Goal: Find contact information: Find contact information

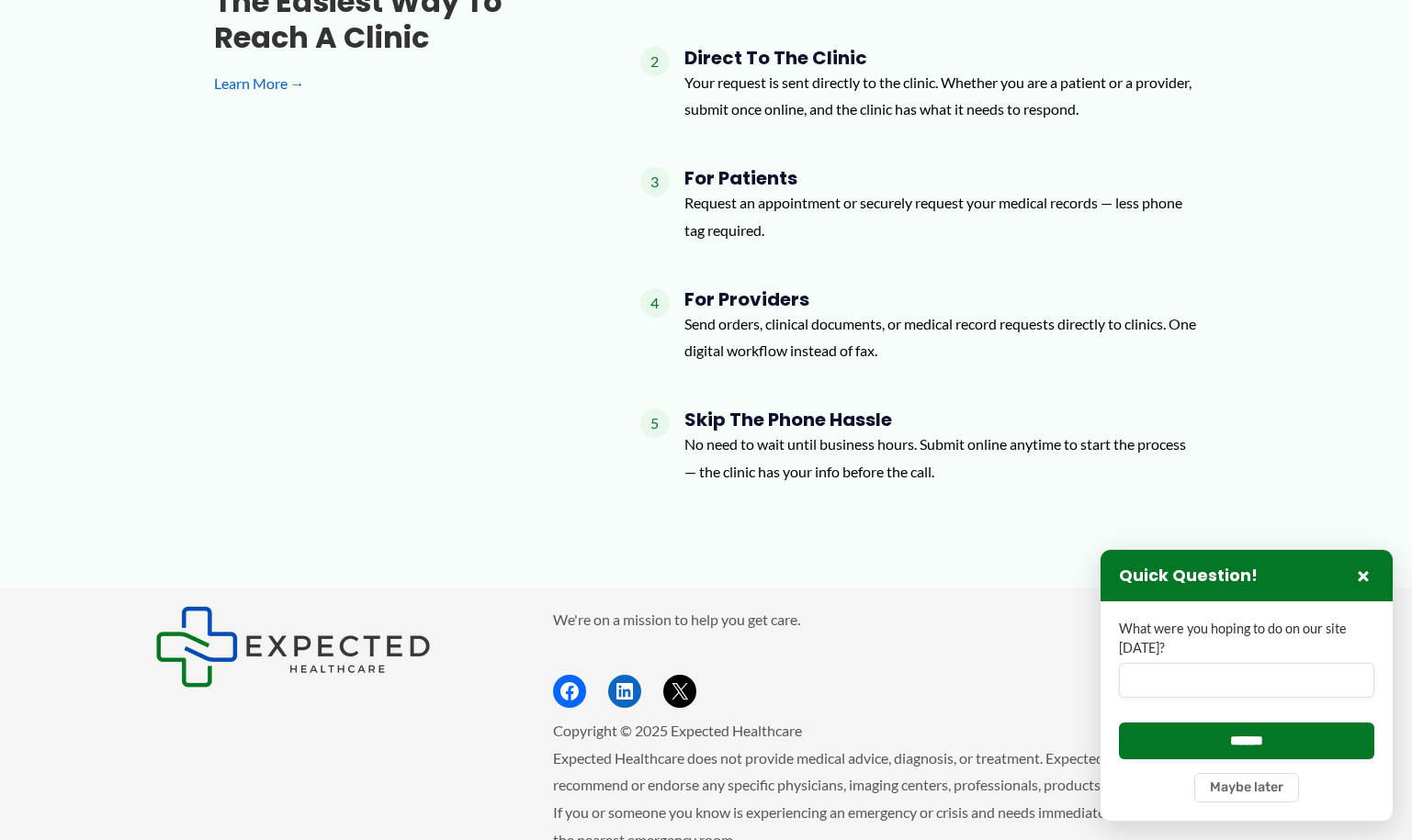
scroll to position [2264, 0]
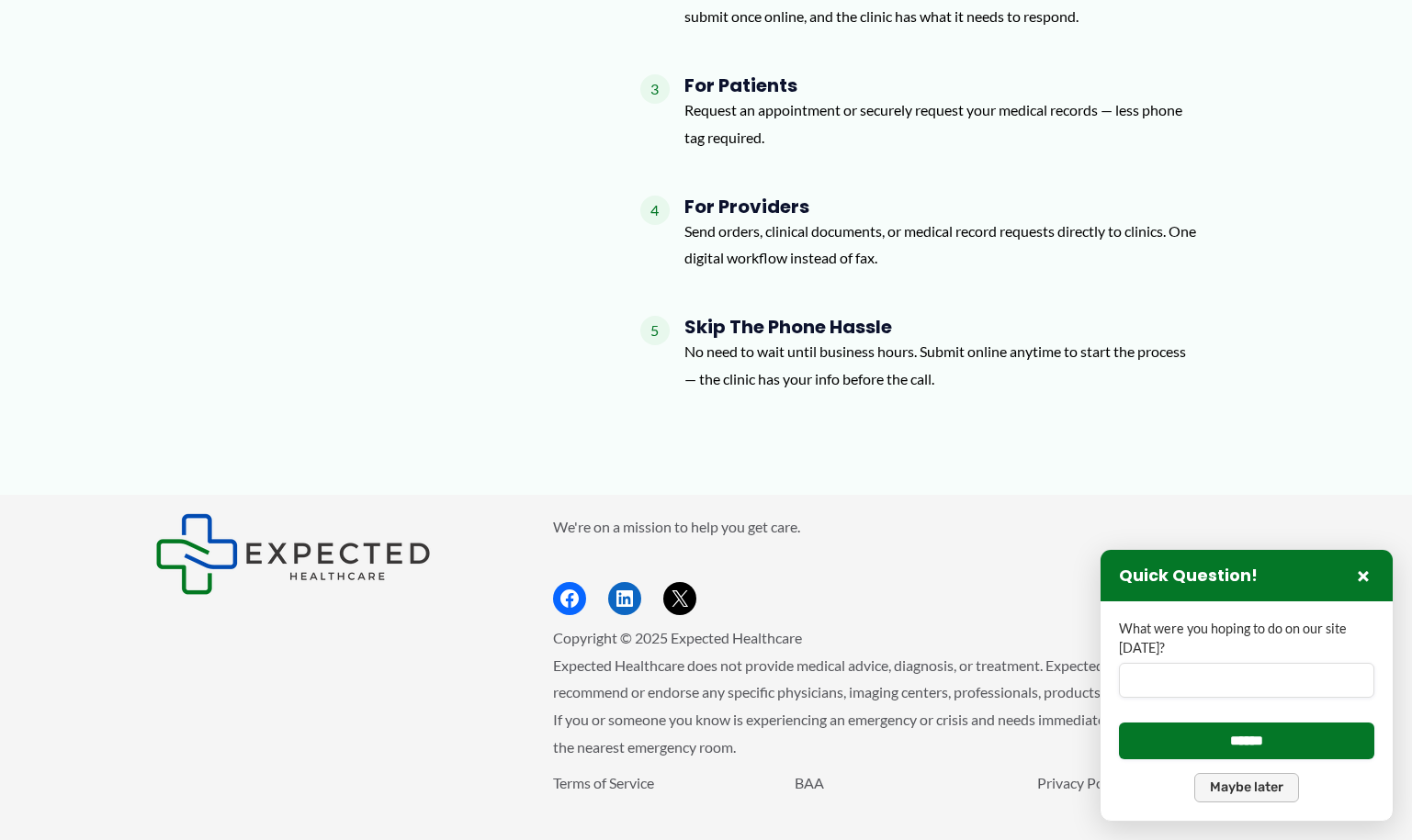
click at [1261, 784] on button "Maybe later" at bounding box center [1247, 788] width 104 height 30
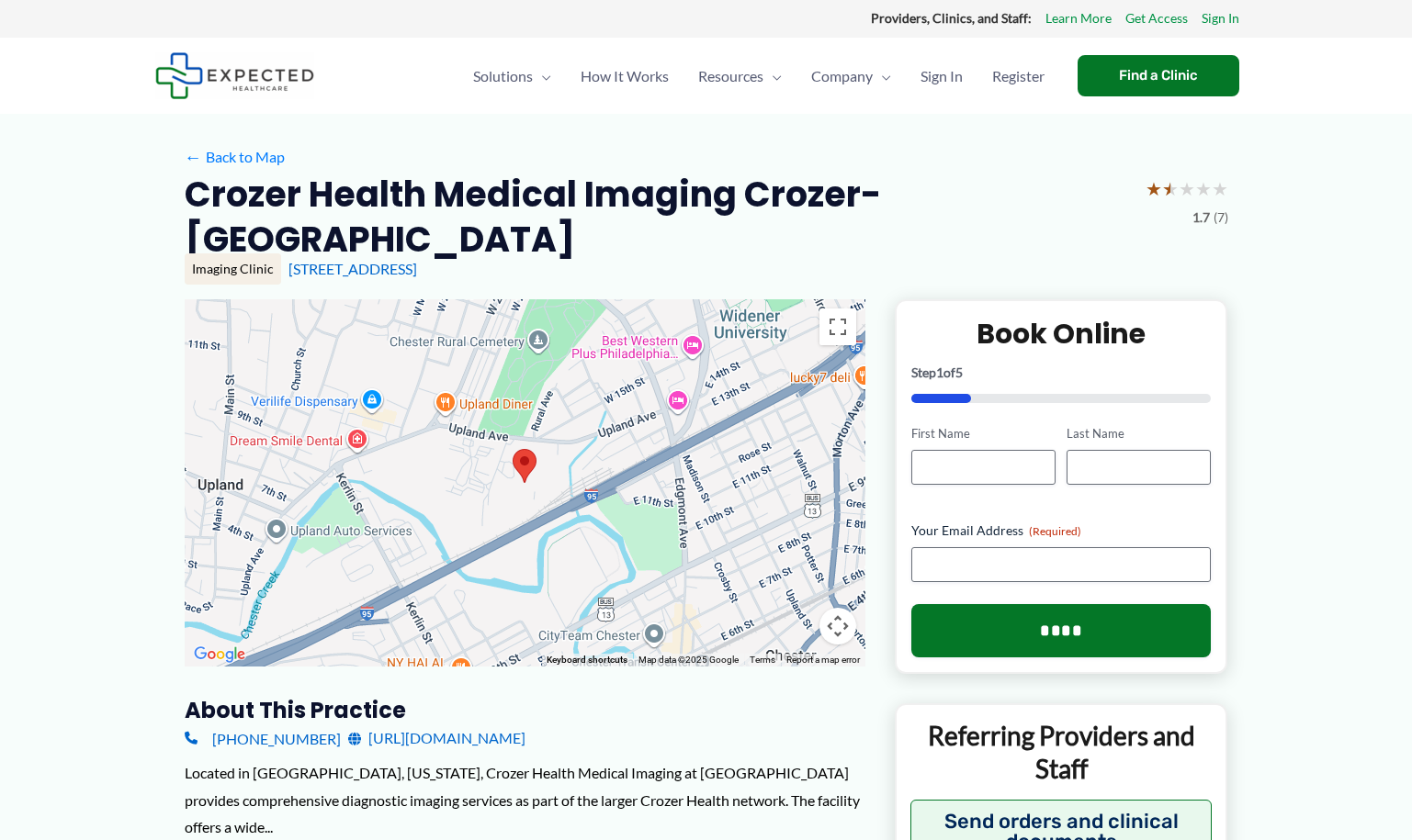
scroll to position [0, 0]
click at [954, 25] on strong "Providers, Clinics, and Staff:" at bounding box center [951, 19] width 160 height 16
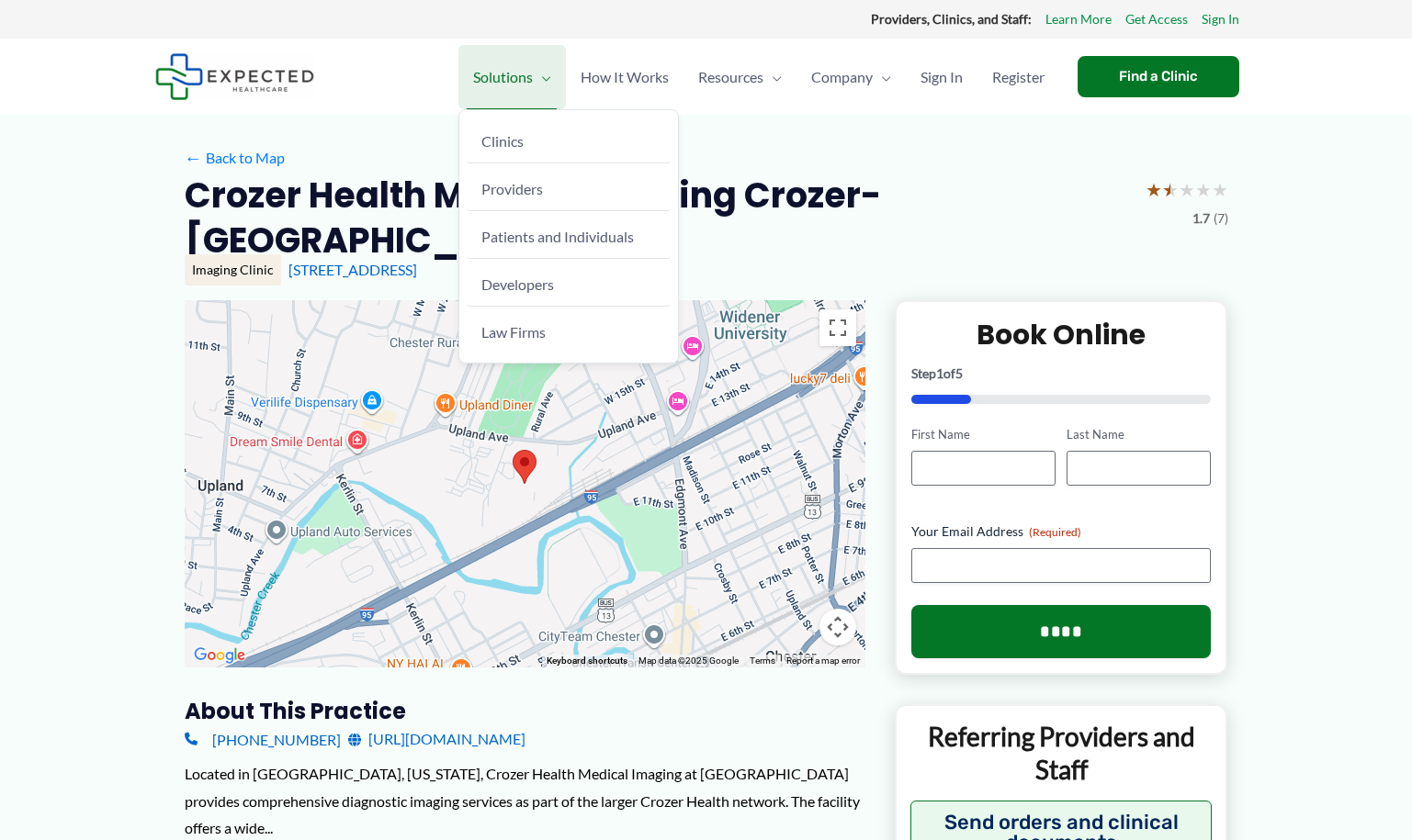
click at [532, 80] on span "Menu Toggle" at bounding box center [541, 77] width 19 height 64
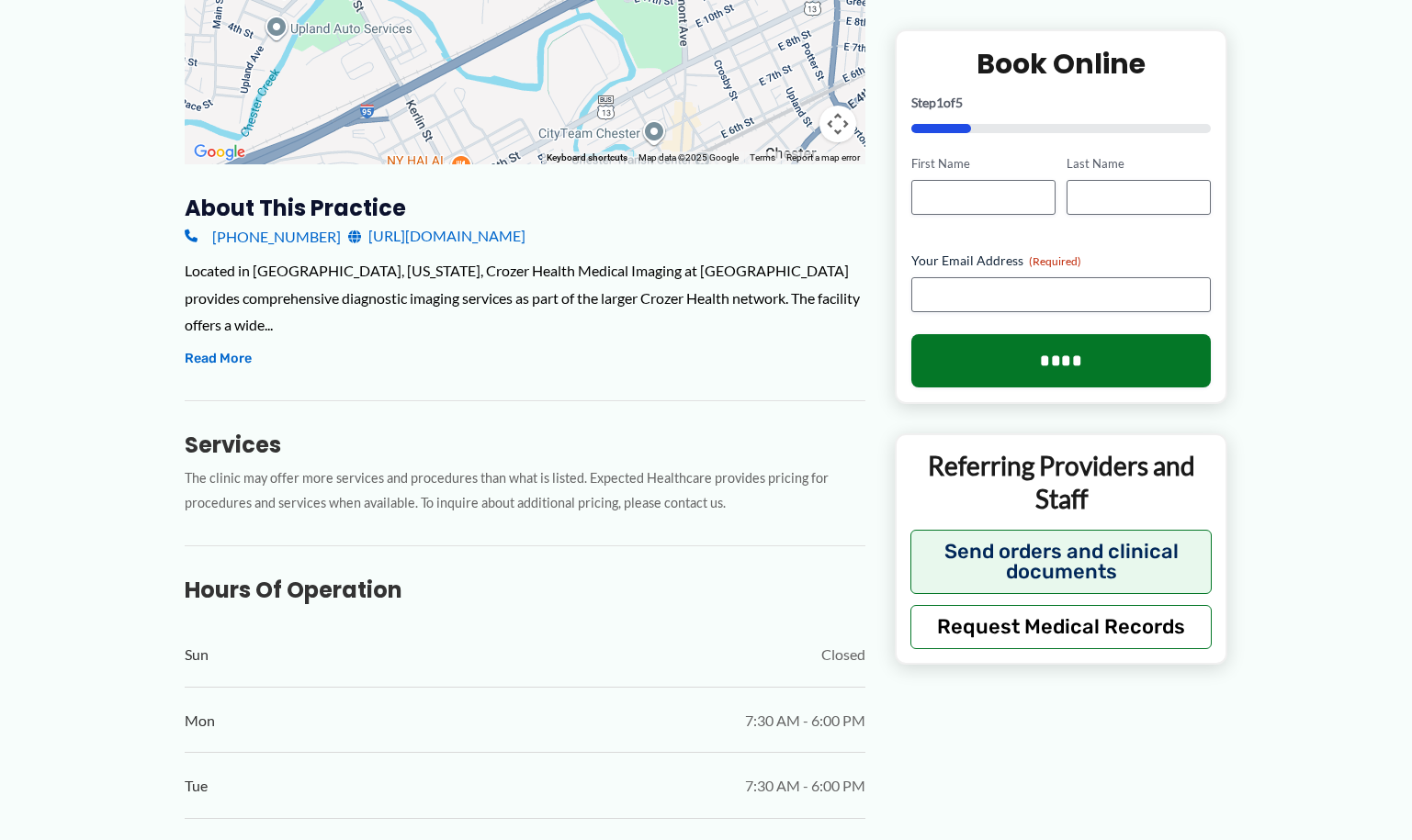
scroll to position [459, 0]
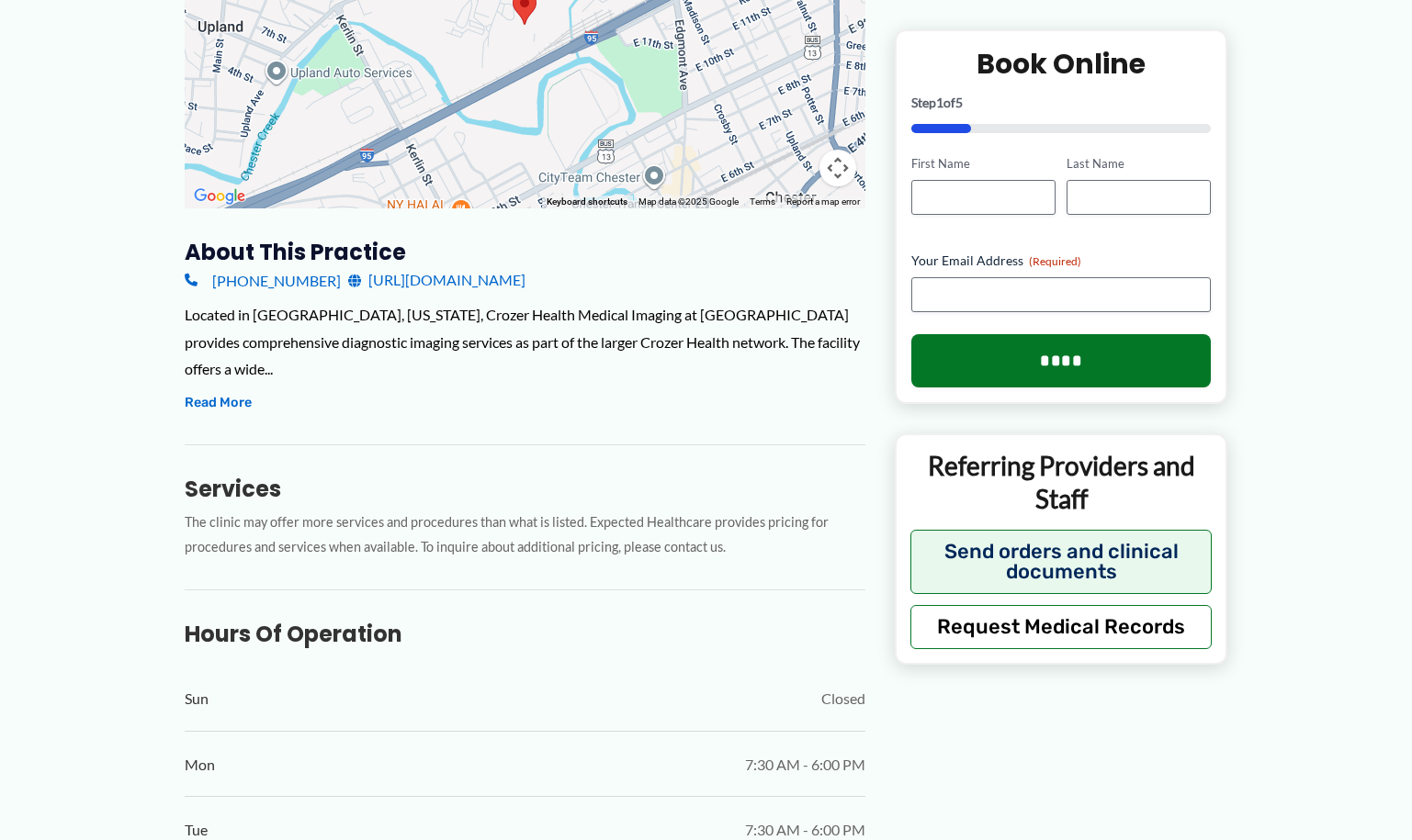
drag, startPoint x: 155, startPoint y: 275, endPoint x: 315, endPoint y: 283, distance: 160.2
click at [310, 283] on div "(866) 525-9729 https://www.crozerhealth.org/locations/practices/imaging/crozer-…" at bounding box center [525, 280] width 681 height 28
copy link "(866) 525-9729"
click at [485, 284] on link "https://www.crozerhealth.org/locations/practices/imaging/crozer-health-medical-…" at bounding box center [437, 280] width 177 height 28
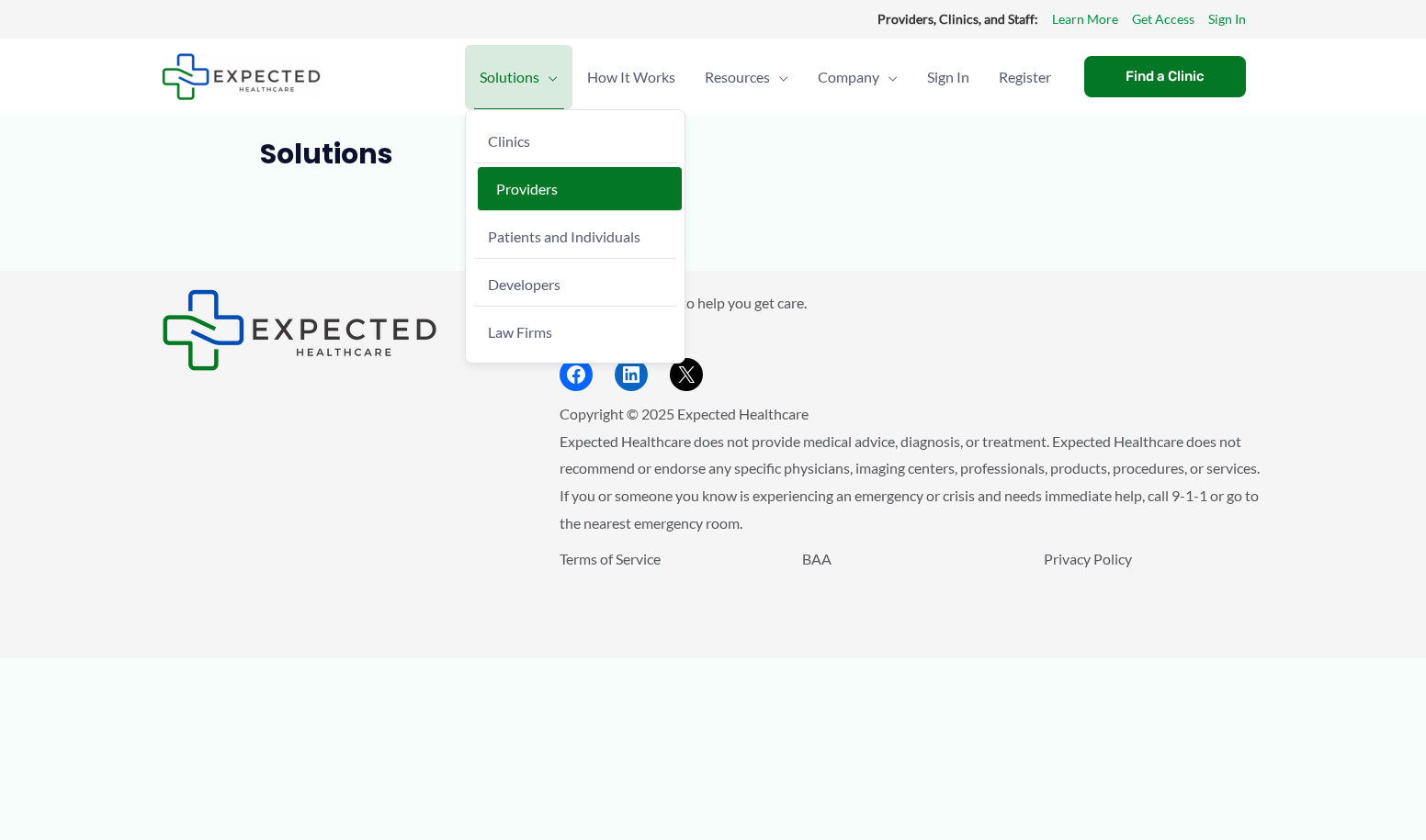
click at [510, 193] on span "Providers" at bounding box center [527, 189] width 62 height 18
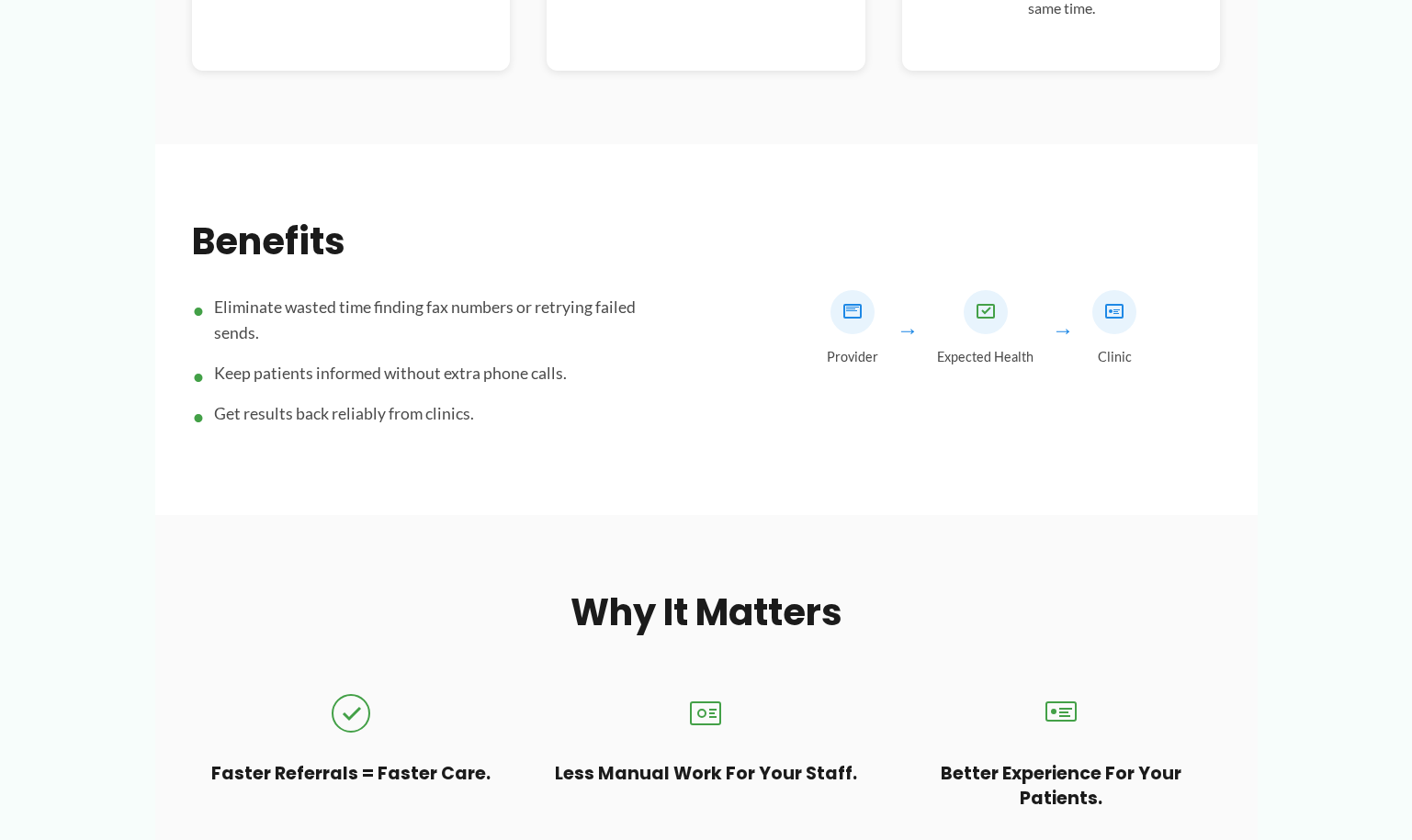
scroll to position [208, 0]
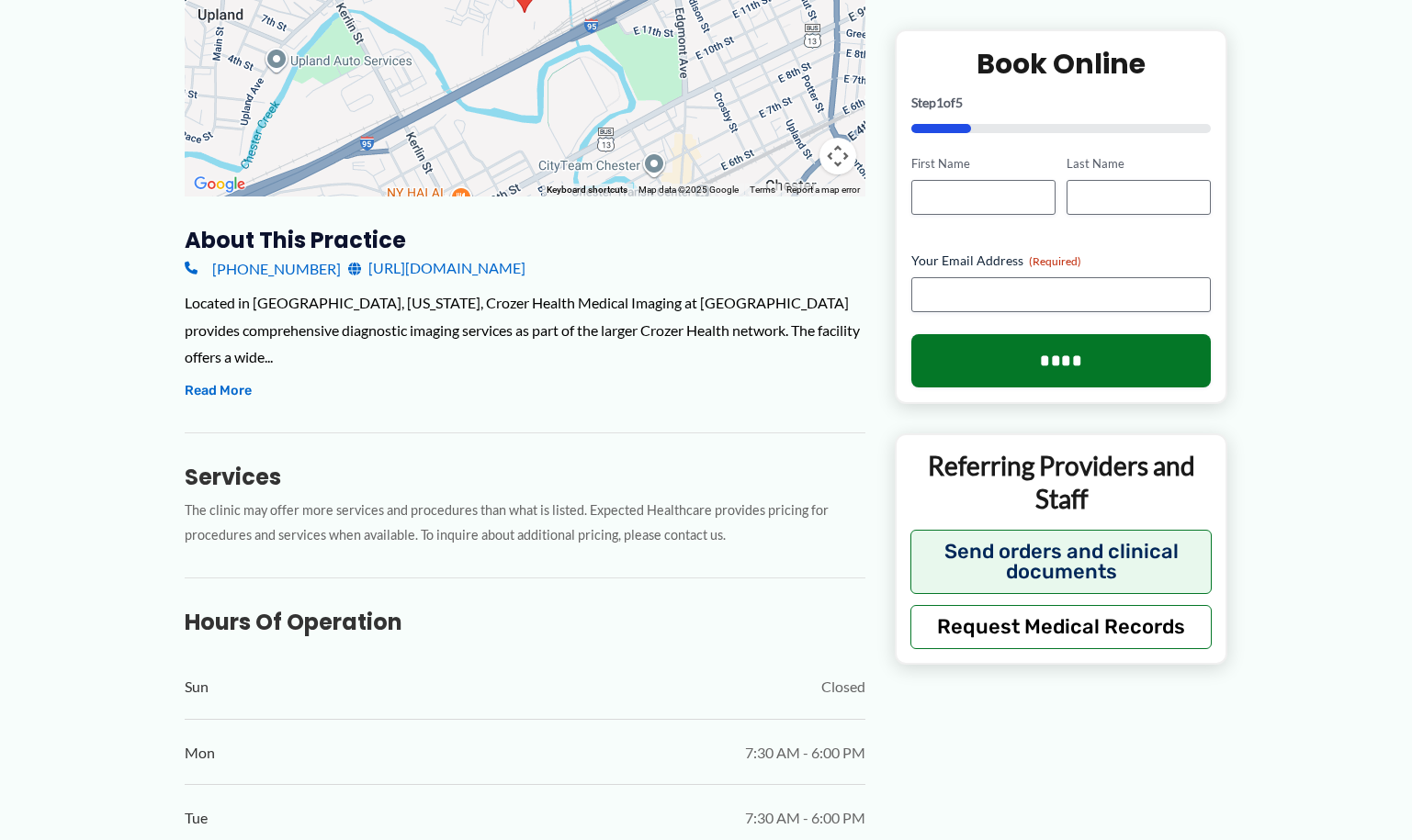
scroll to position [428, 0]
